Goal: Obtain resource: Obtain resource

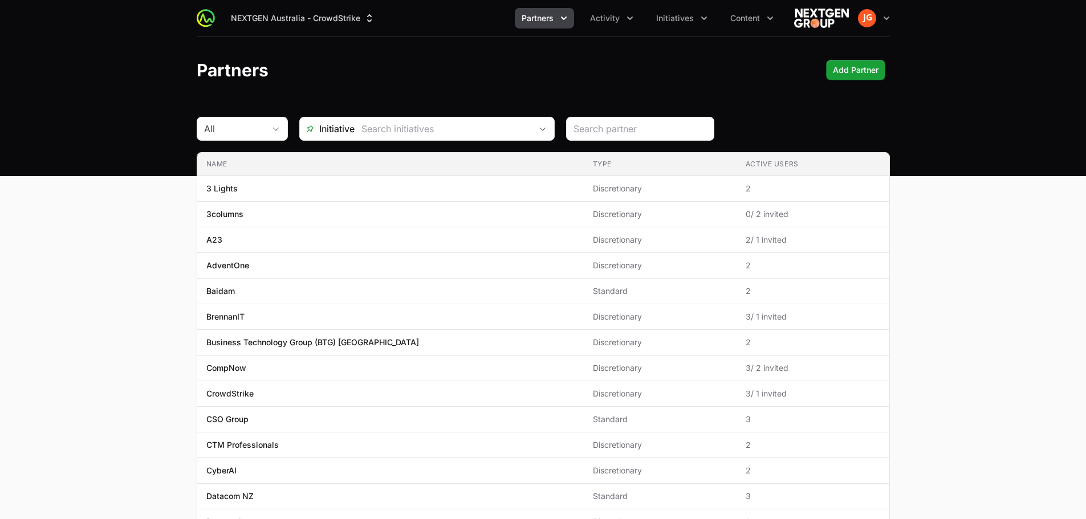
click at [549, 16] on span "Partners" at bounding box center [538, 18] width 32 height 11
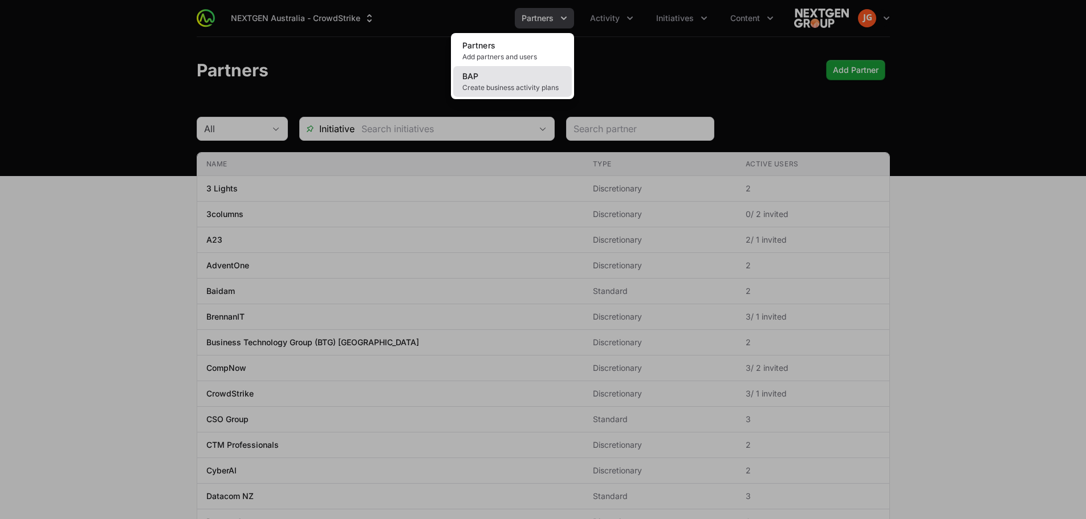
click at [497, 79] on link "BAP Create business activity plans" at bounding box center [512, 81] width 119 height 31
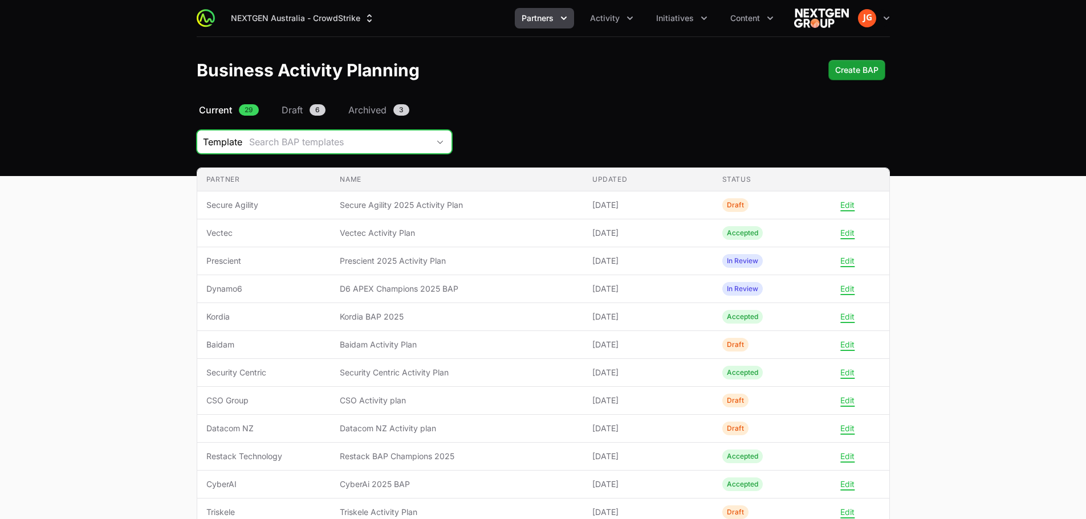
click at [398, 139] on div "Search BAP templates" at bounding box center [339, 142] width 180 height 14
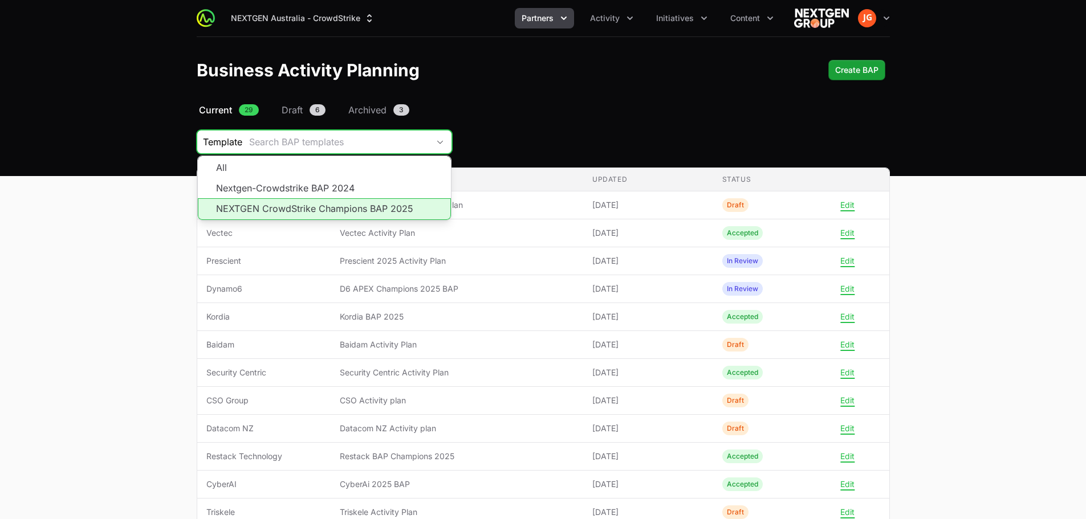
click at [364, 205] on li "NEXTGEN CrowdStrike Champions BAP 2025" at bounding box center [324, 209] width 253 height 22
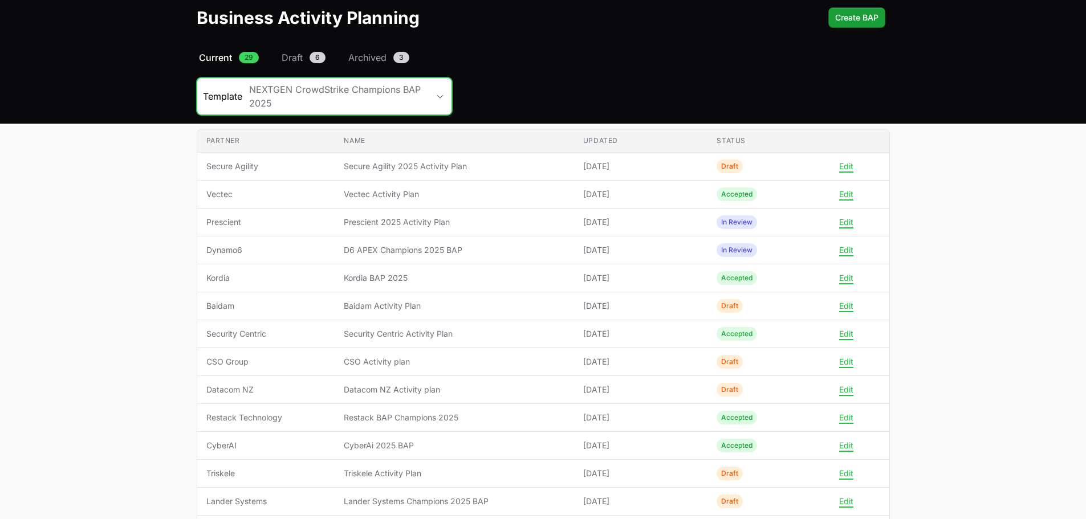
scroll to position [151, 0]
